Goal: Use online tool/utility: Utilize a website feature to perform a specific function

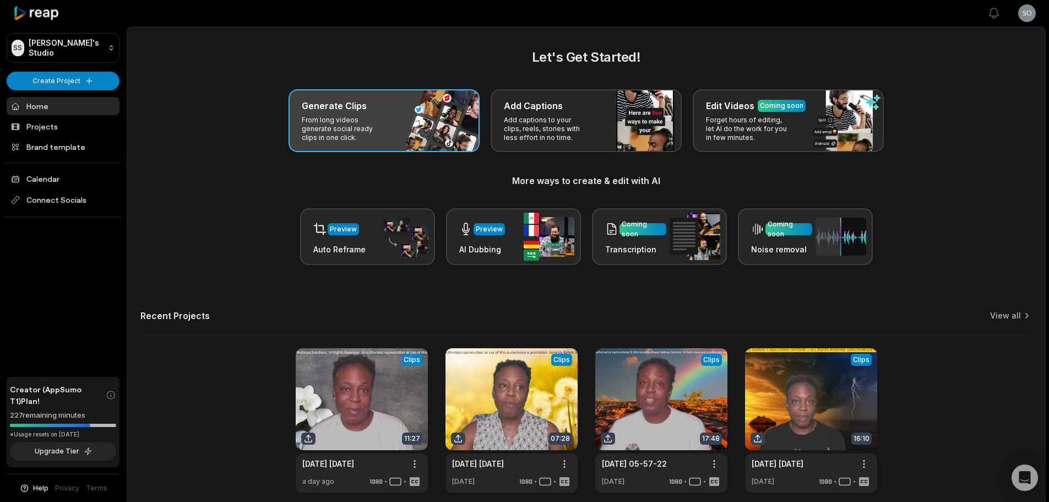
click at [396, 147] on div "Generate Clips From long videos generate social ready clips in one click." at bounding box center [384, 120] width 191 height 63
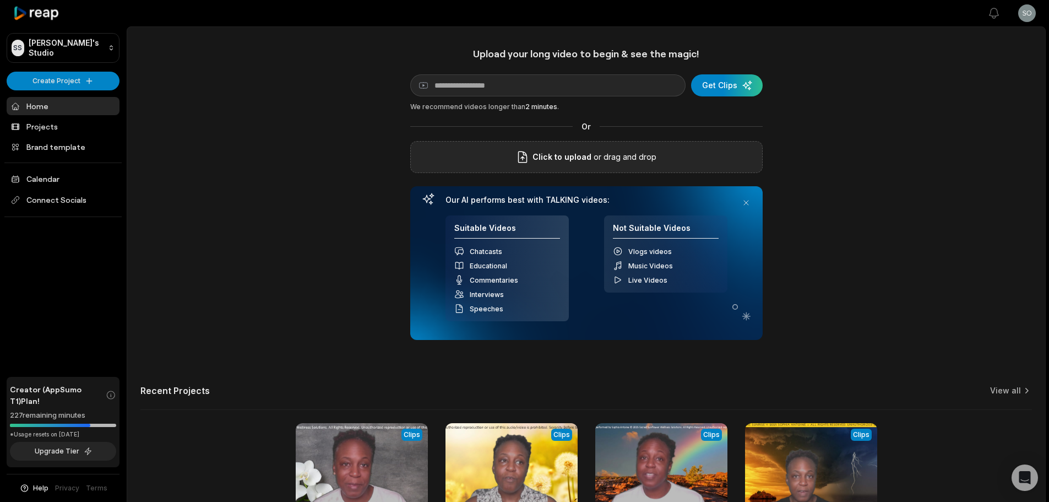
click at [587, 148] on div "Click to upload or drag and drop" at bounding box center [586, 157] width 352 height 32
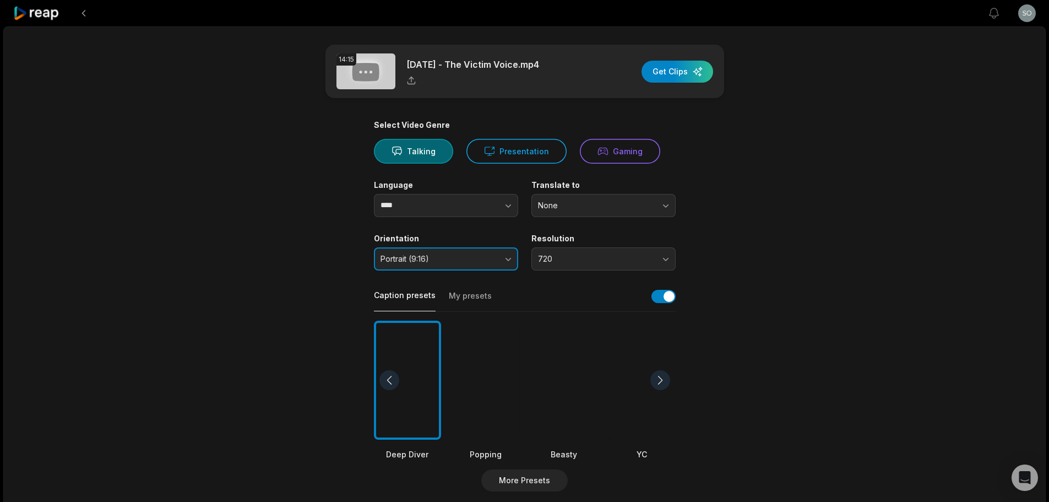
click at [496, 263] on span "Portrait (9:16)" at bounding box center [439, 259] width 116 height 10
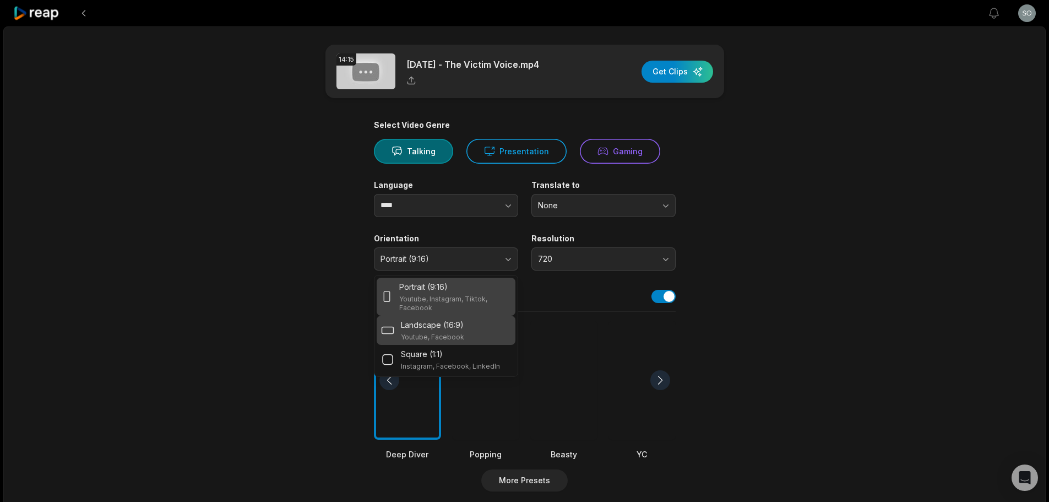
click at [465, 328] on div "Landscape (16:9) Youtube, Facebook" at bounding box center [446, 330] width 130 height 23
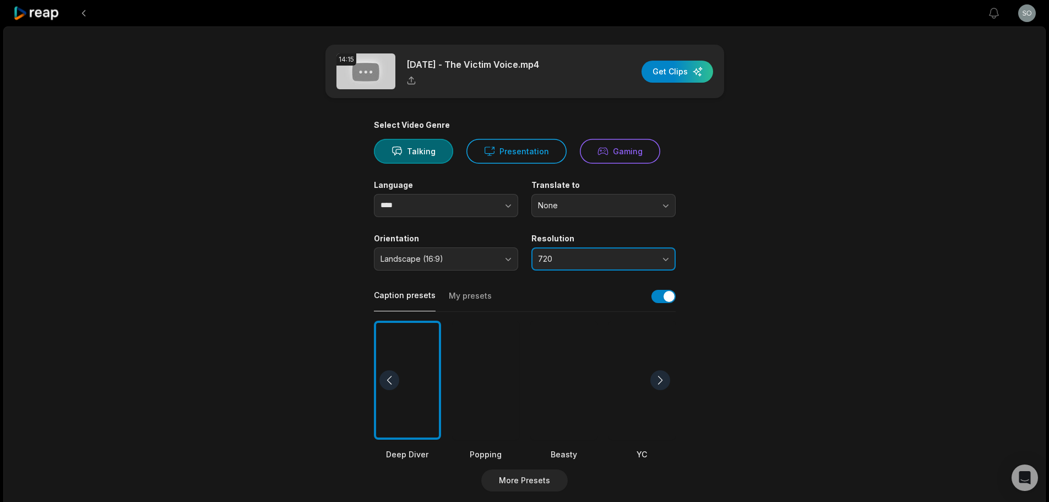
click at [639, 257] on span "720" at bounding box center [596, 259] width 116 height 10
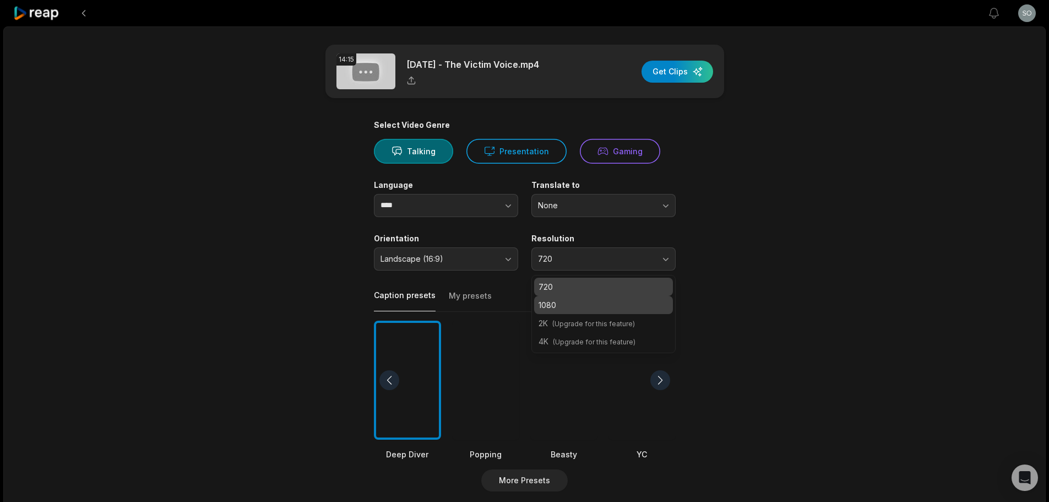
click at [604, 308] on p "1080" at bounding box center [604, 305] width 130 height 12
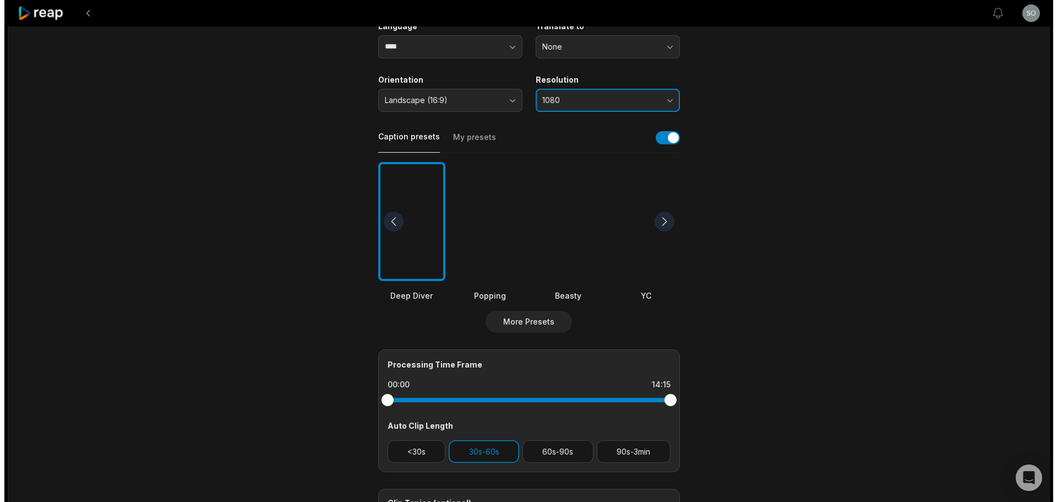
scroll to position [165, 0]
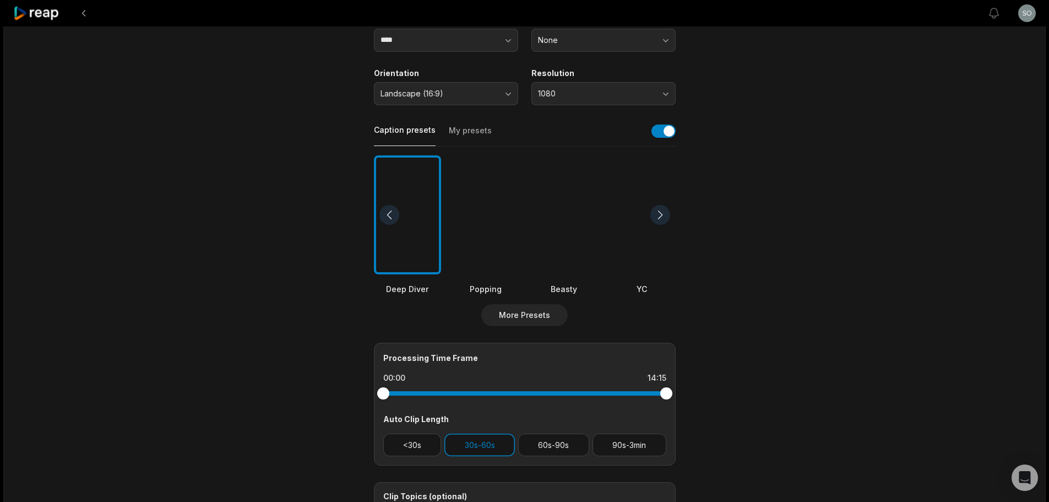
click at [664, 211] on div at bounding box center [660, 215] width 20 height 20
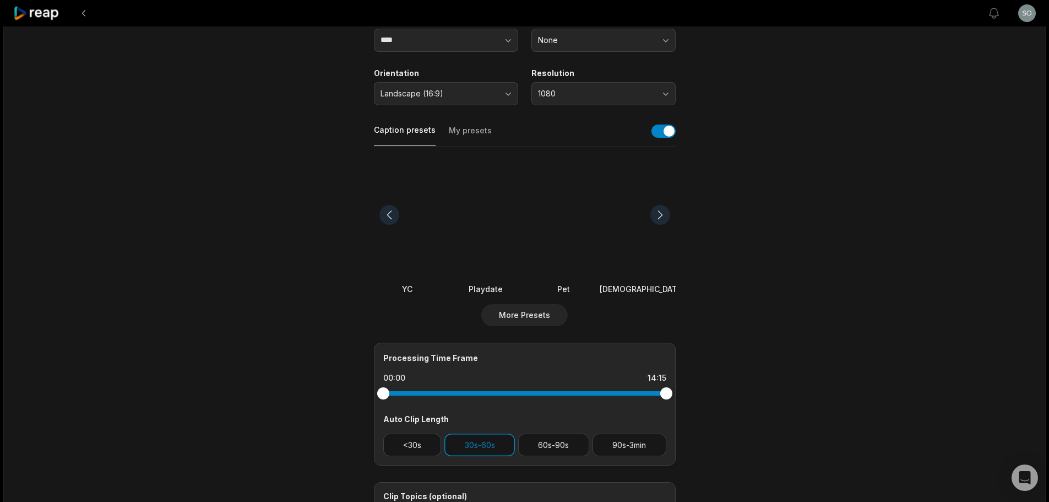
click at [664, 211] on div at bounding box center [660, 215] width 20 height 20
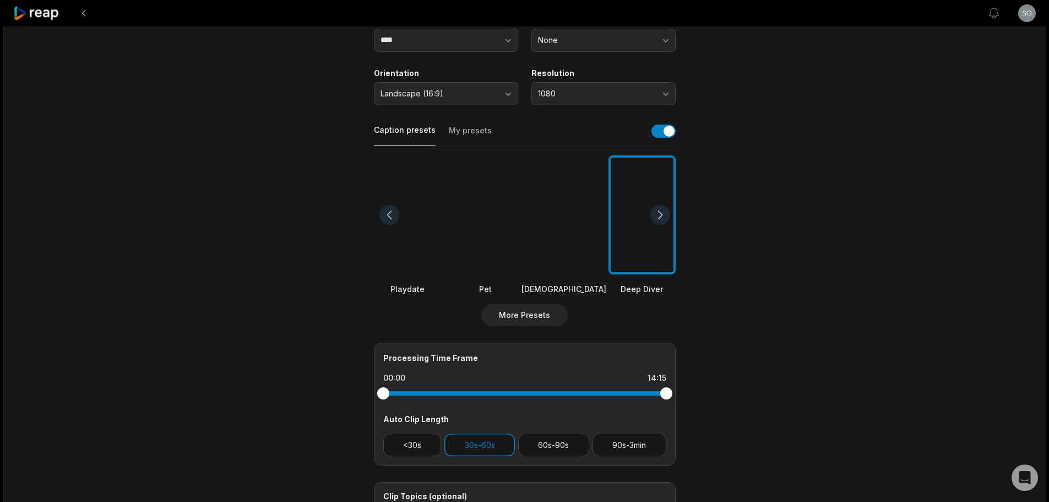
click at [664, 211] on div at bounding box center [660, 215] width 20 height 20
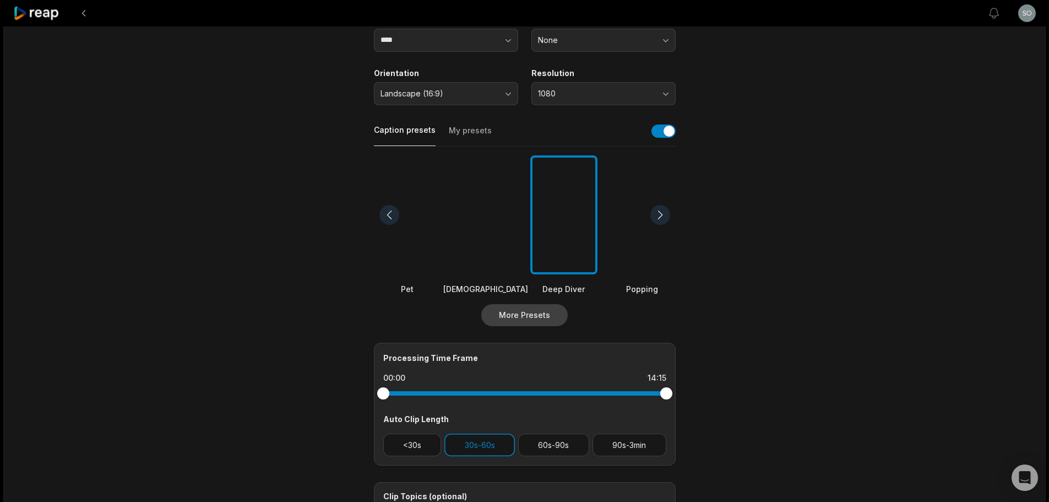
click at [518, 324] on button "More Presets" at bounding box center [524, 315] width 86 height 22
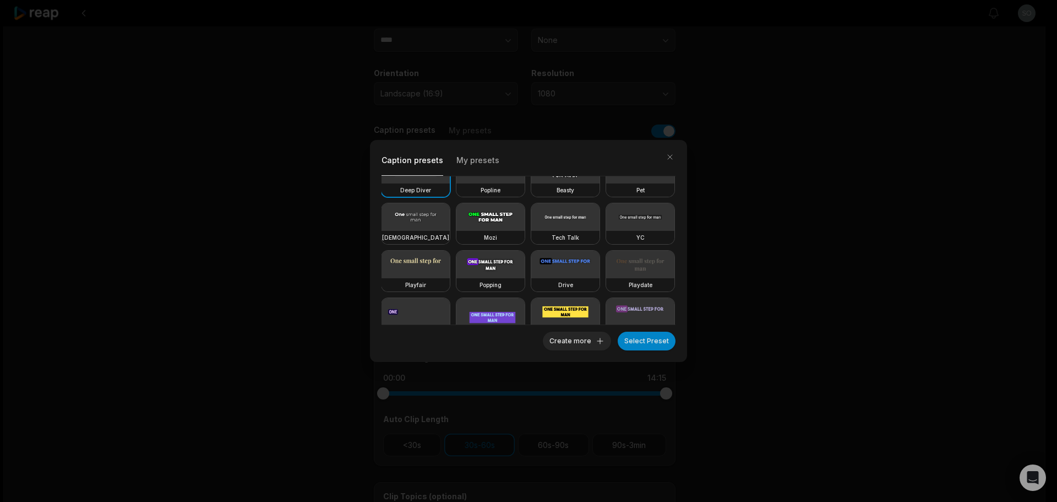
scroll to position [26, 0]
click at [606, 184] on video at bounding box center [640, 171] width 68 height 28
click at [556, 346] on button "Create more" at bounding box center [577, 341] width 68 height 19
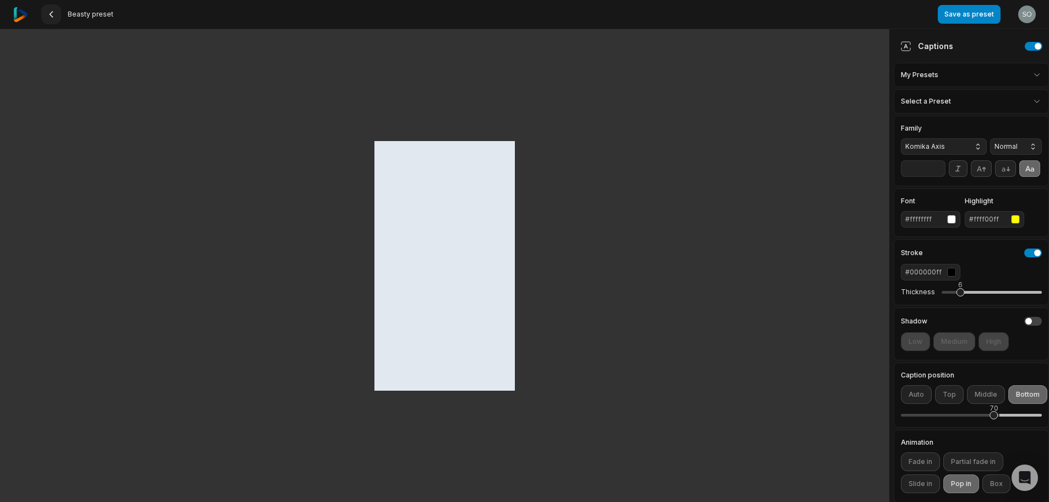
click at [55, 23] on button at bounding box center [51, 14] width 20 height 20
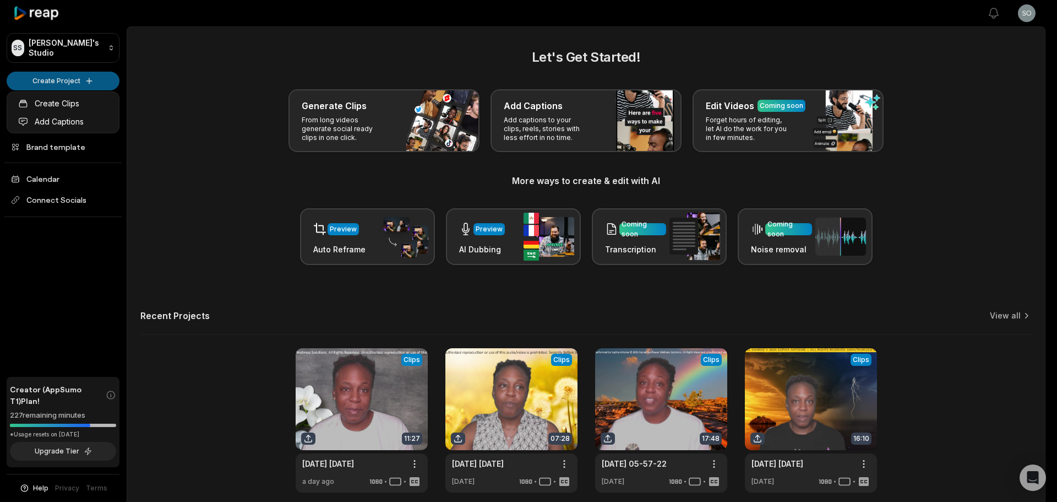
click at [60, 83] on html "SS Sophia's Studio Create Project Home Projects Brand template Calendar Connect…" at bounding box center [528, 251] width 1057 height 502
click at [328, 123] on html "SS Sophia's Studio Create Project Home Projects Brand template Calendar Connect…" at bounding box center [528, 251] width 1057 height 502
click at [40, 85] on html "SS Sophia's Studio Create Project Home Projects Brand template Calendar Connect…" at bounding box center [528, 251] width 1057 height 502
click at [77, 100] on link "Create Clips" at bounding box center [62, 103] width 107 height 18
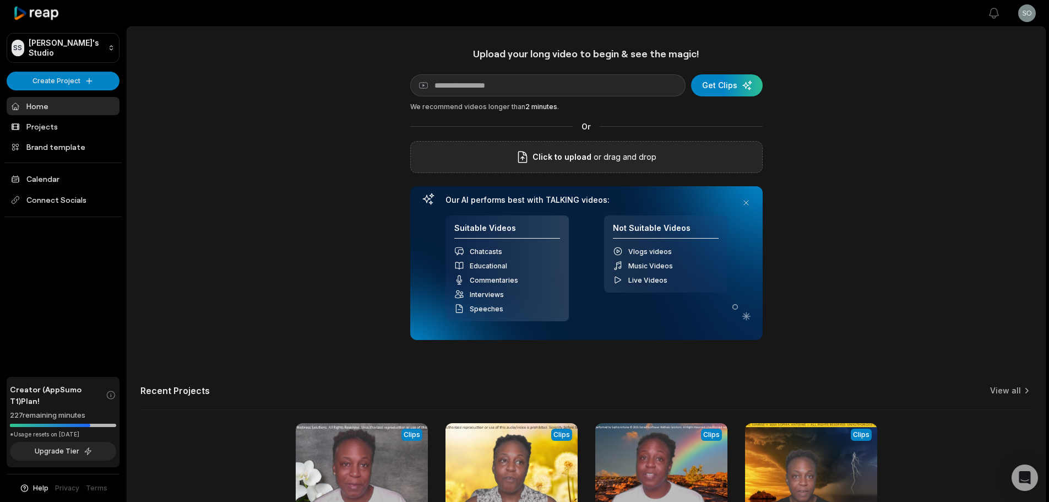
click at [525, 158] on icon at bounding box center [523, 157] width 8 height 11
click at [0, 0] on input "Click to upload" at bounding box center [0, 0] width 0 height 0
click at [243, 160] on div "Upload your long video to begin & see the magic! YouTube link Get Clips We reco…" at bounding box center [586, 307] width 918 height 520
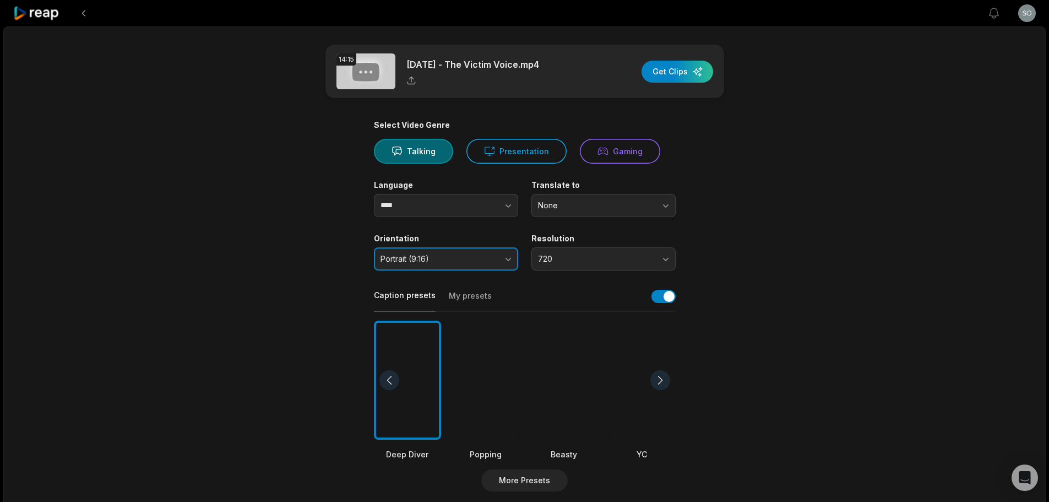
click at [505, 264] on button "Portrait (9:16)" at bounding box center [446, 258] width 144 height 23
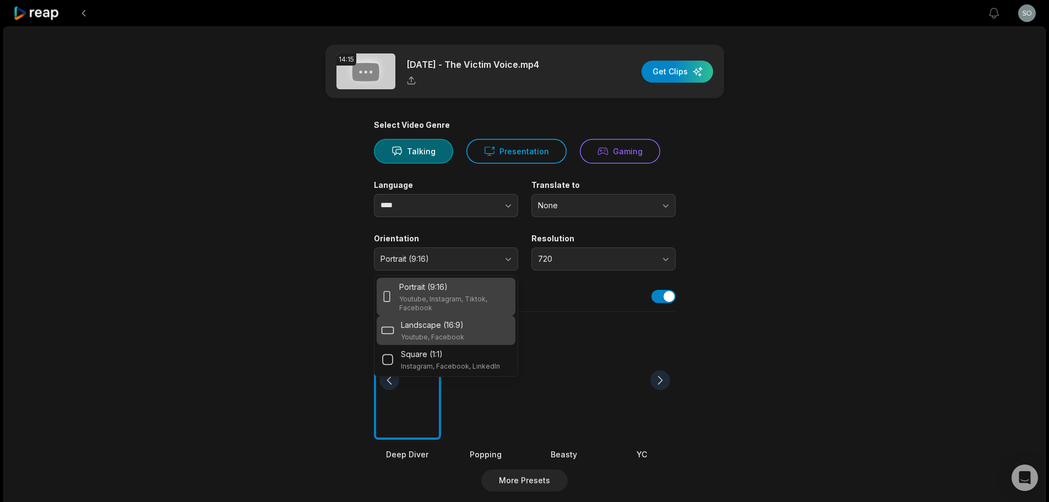
click at [448, 340] on p "Youtube, Facebook" at bounding box center [432, 337] width 63 height 9
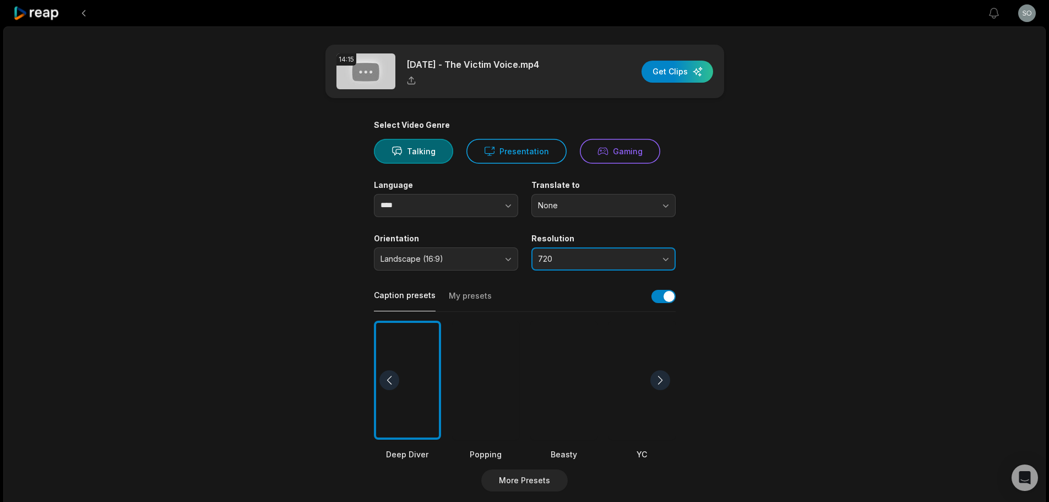
click at [618, 261] on span "720" at bounding box center [596, 259] width 116 height 10
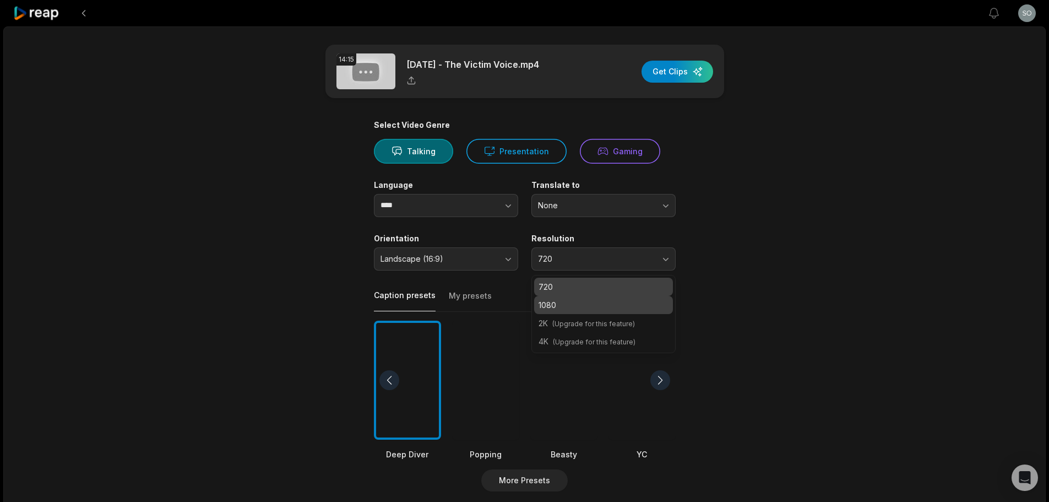
click at [596, 301] on p "1080" at bounding box center [604, 305] width 130 height 12
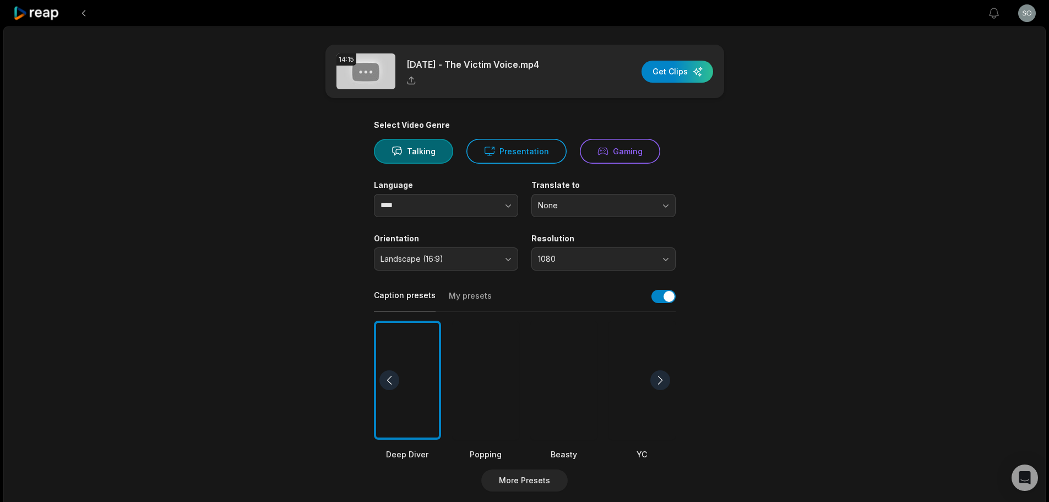
click at [656, 381] on div at bounding box center [660, 380] width 20 height 20
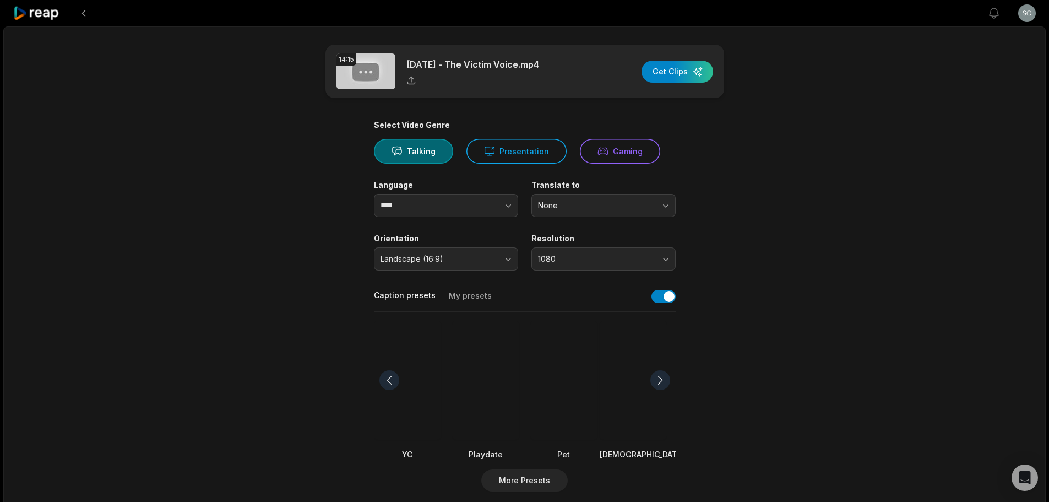
click at [656, 381] on div at bounding box center [660, 380] width 20 height 20
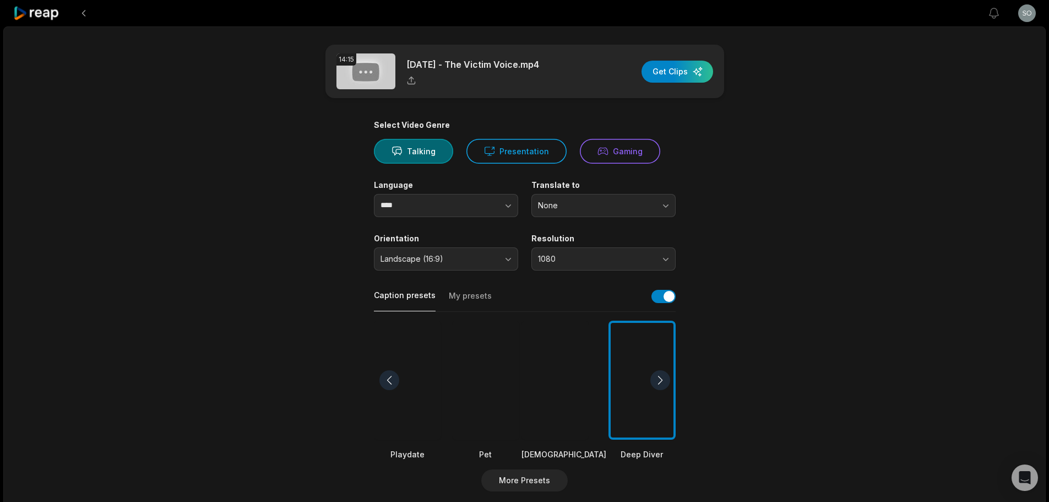
click at [656, 381] on div at bounding box center [660, 380] width 20 height 20
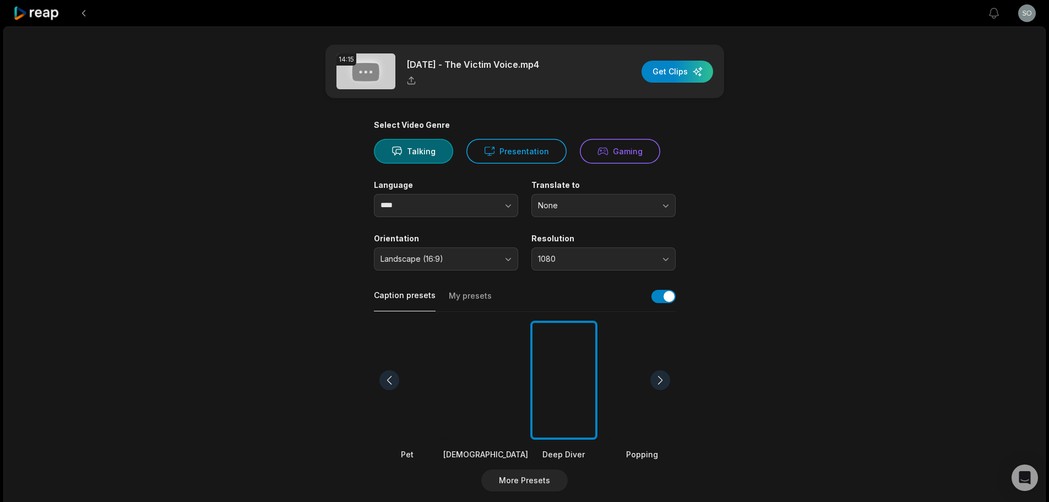
click at [577, 417] on div at bounding box center [563, 381] width 67 height 120
click at [401, 403] on div at bounding box center [407, 381] width 67 height 120
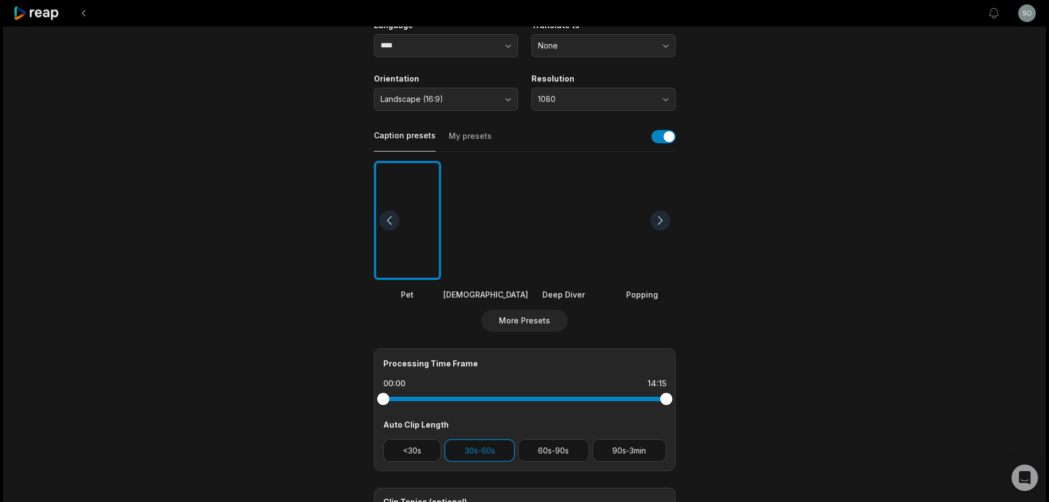
scroll to position [165, 0]
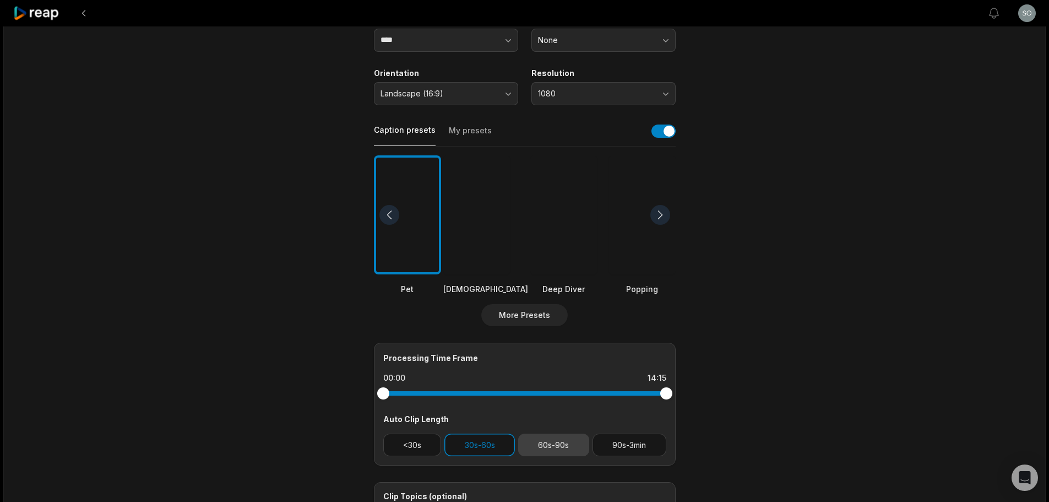
click at [554, 441] on button "60s-90s" at bounding box center [553, 444] width 71 height 23
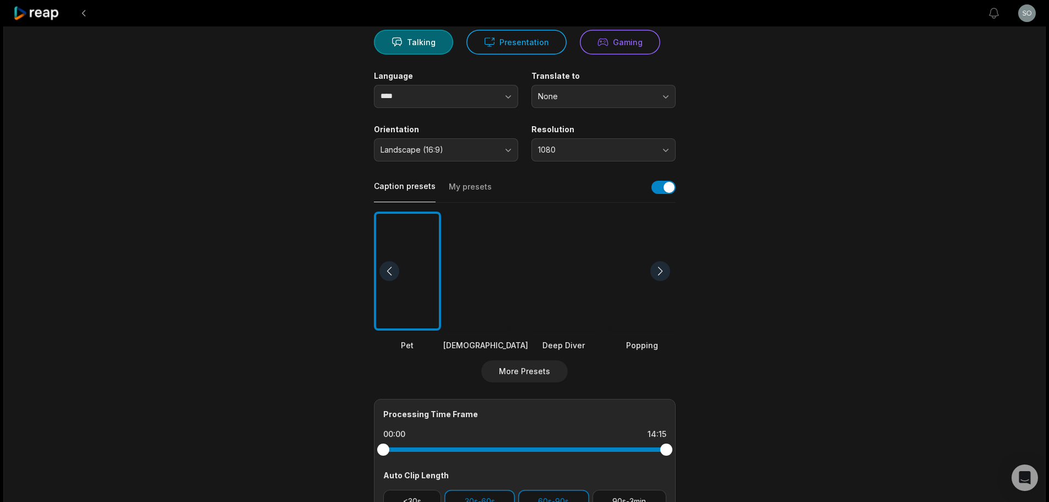
scroll to position [0, 0]
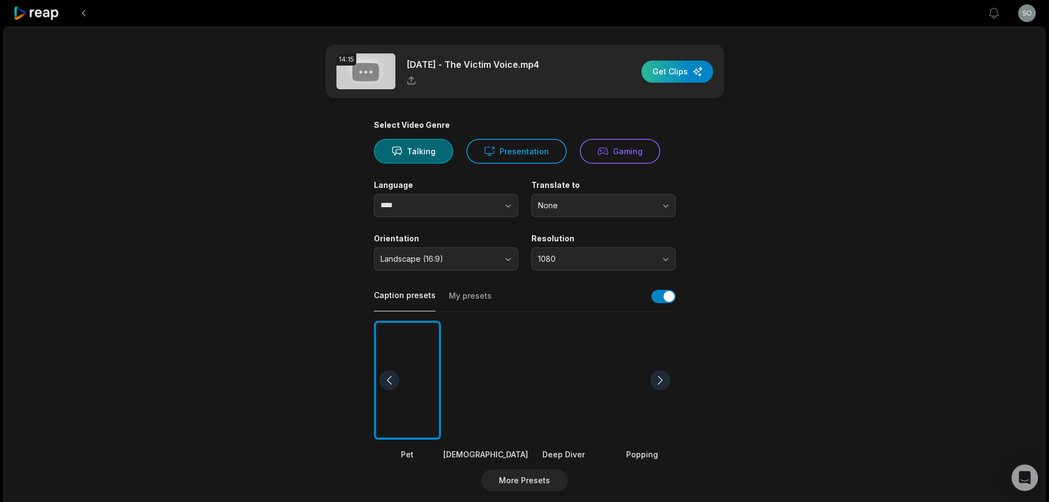
click at [673, 69] on div "button" at bounding box center [678, 72] width 72 height 22
